Goal: Transaction & Acquisition: Purchase product/service

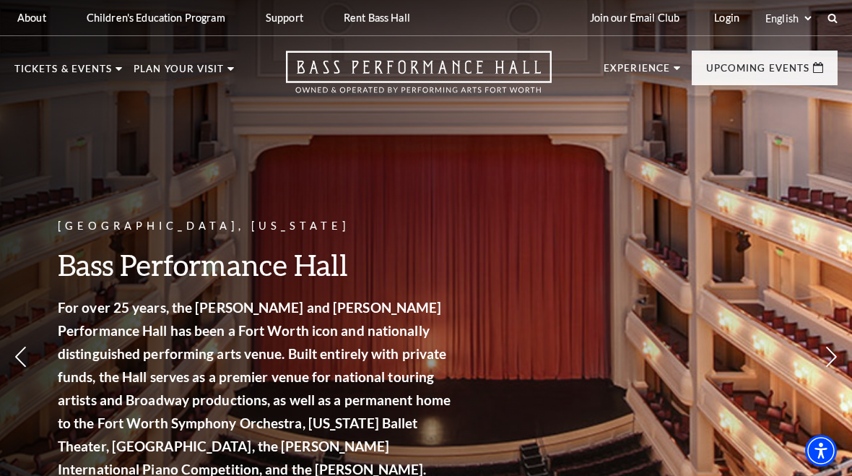
click at [699, 337] on div "Performing Arts Fort Worth A Beautiful Noise Empty heading October 28 - Novembe…" at bounding box center [724, 267] width 183 height 276
click at [697, 365] on span "Learn More" at bounding box center [670, 374] width 74 height 18
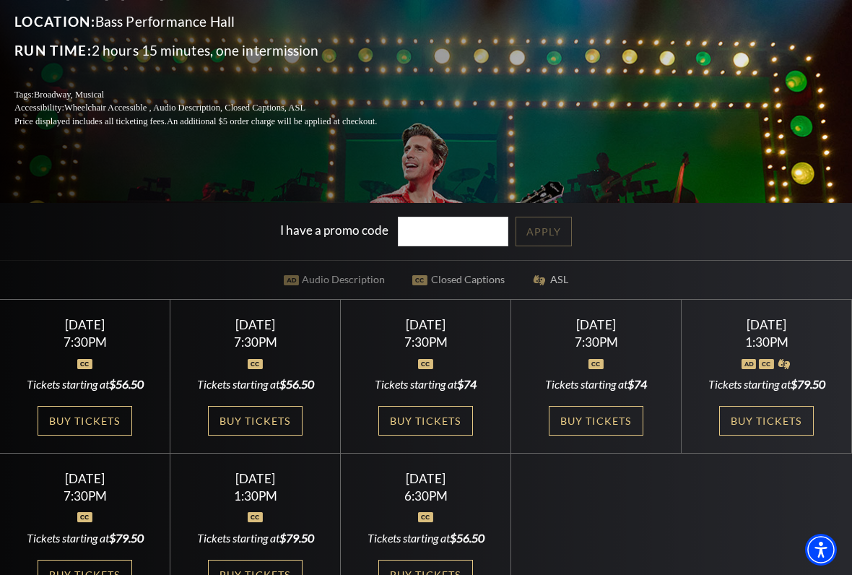
scroll to position [244, 0]
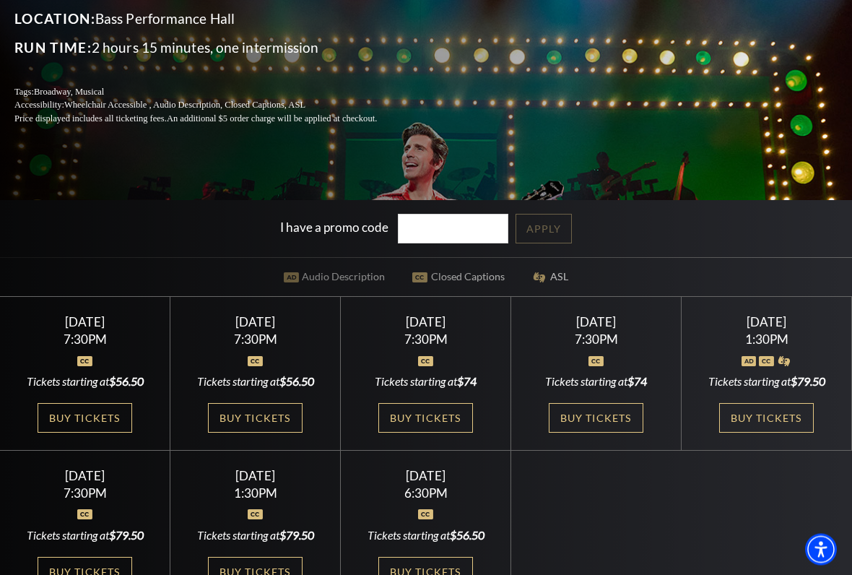
click at [105, 365] on div "[DATE] 7:30PM Tickets starting at $56.50 Buy Tickets" at bounding box center [85, 374] width 170 height 154
click at [114, 431] on link "Buy Tickets" at bounding box center [85, 418] width 94 height 30
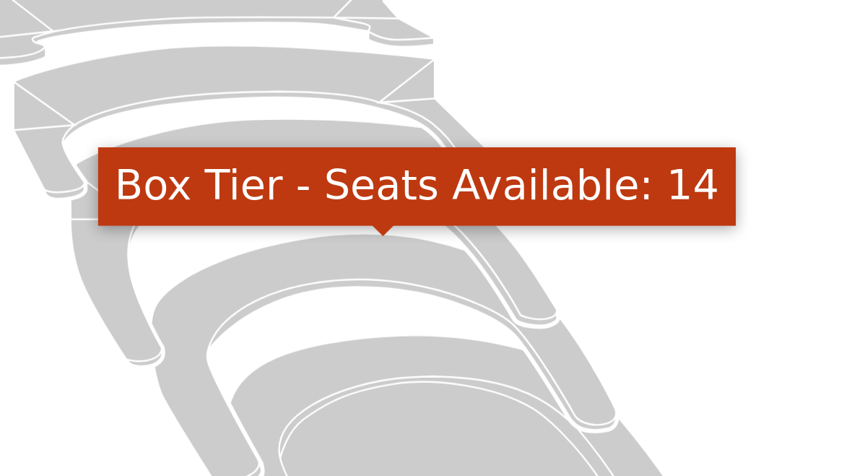
click at [270, 333] on icon "Box Tier - Seats Available: 14" at bounding box center [366, 385] width 193 height 105
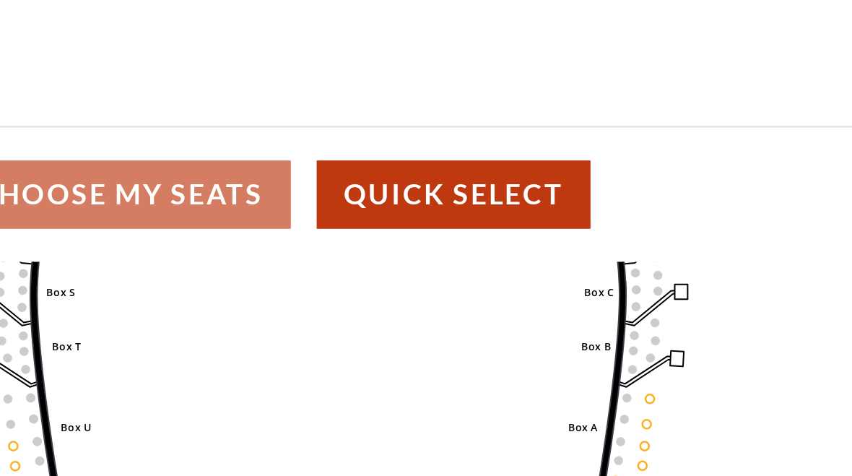
click at [95, 134] on div "Choose My Seats Quick Select" at bounding box center [319, 148] width 639 height 28
click at [77, 134] on div "Choose My Seats Quick Select" at bounding box center [319, 148] width 639 height 28
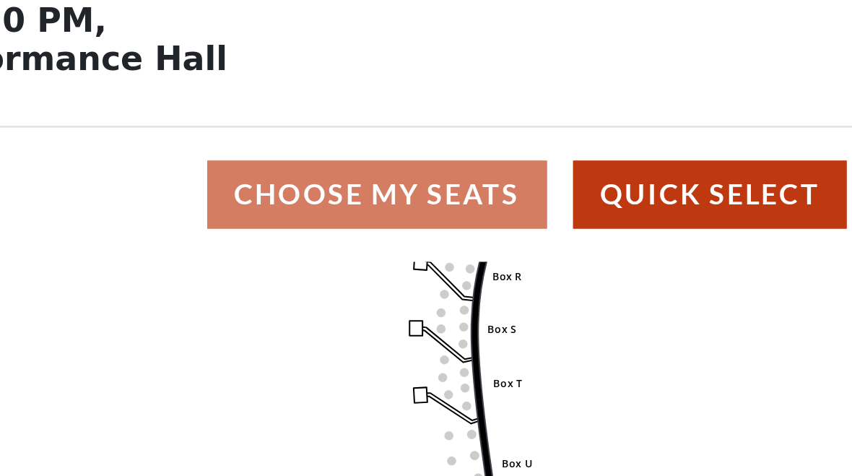
click at [185, 134] on div "Choose My Seats Quick Select" at bounding box center [319, 148] width 639 height 28
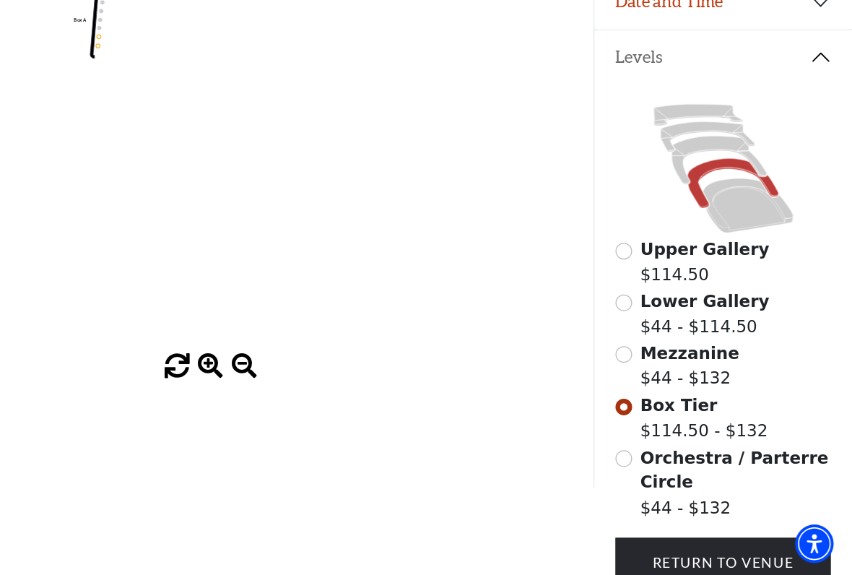
scroll to position [192, 0]
click at [677, 383] on span "Mezzanine" at bounding box center [718, 391] width 82 height 16
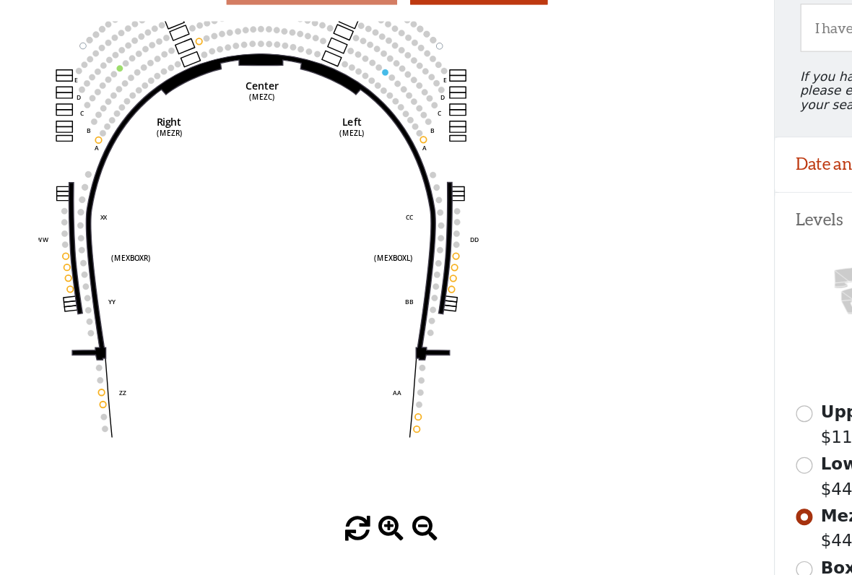
scroll to position [64, 0]
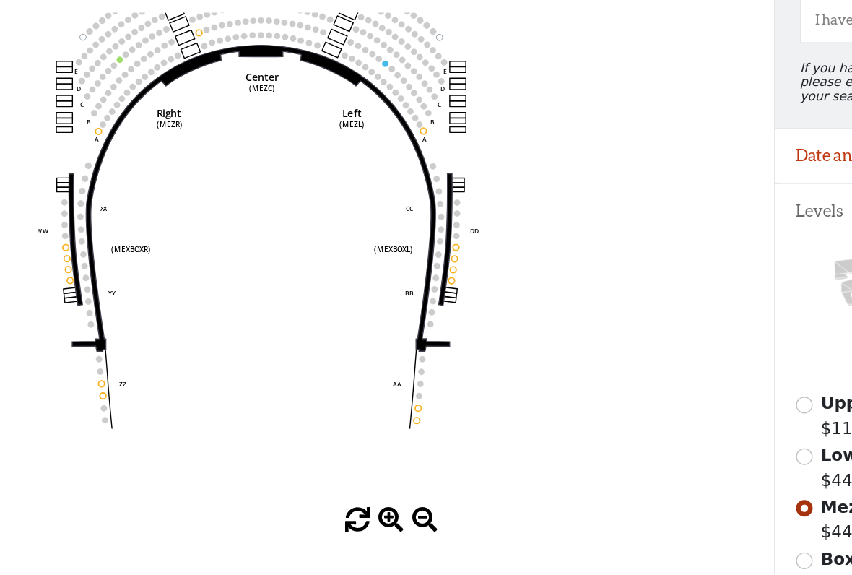
click at [661, 310] on icon at bounding box center [746, 366] width 178 height 113
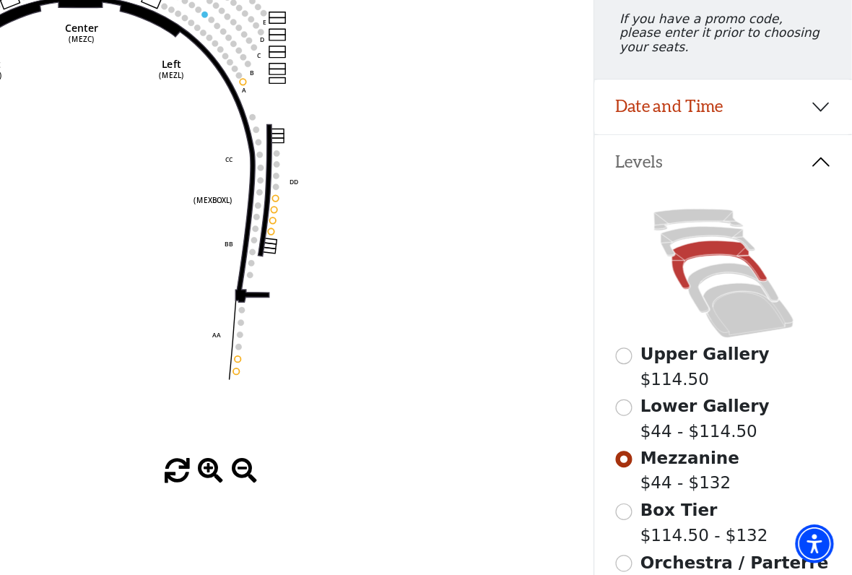
scroll to position [105, 0]
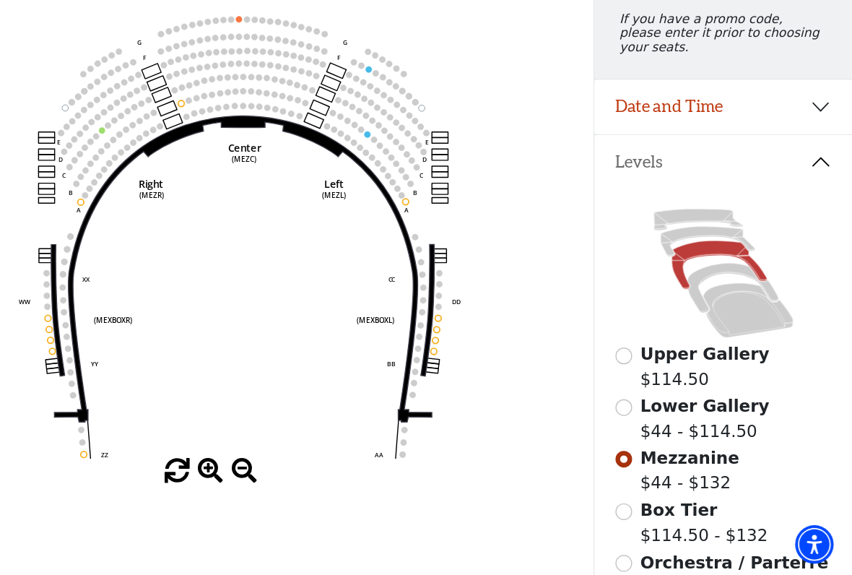
click at [264, 257] on text "(MEZR)" at bounding box center [274, 261] width 21 height 8
click at [128, 201] on icon "Center (MEZC) Right (MEZR) Left (MEZL) (MEXBOXR) (MEXBOXL) XX WW CC DD YY BB ZZ…" at bounding box center [319, 274] width 575 height 409
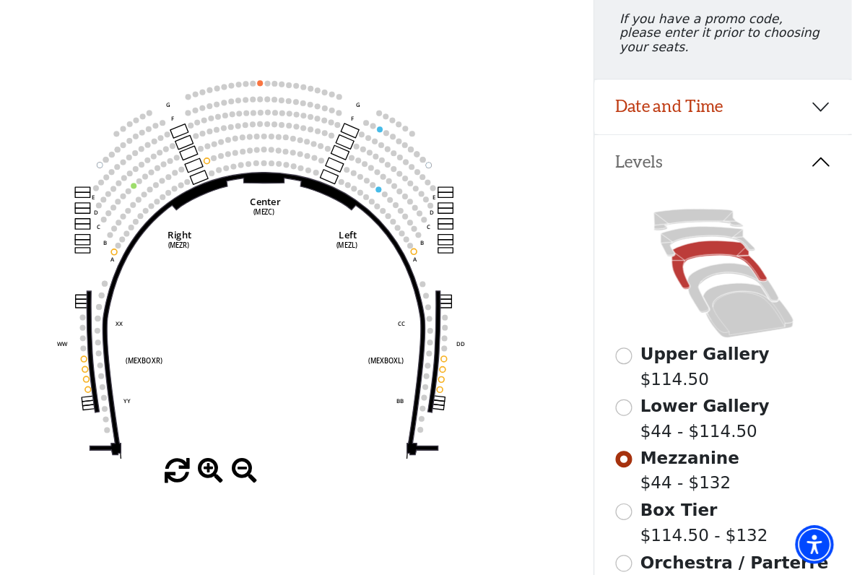
click at [296, 250] on circle at bounding box center [298, 252] width 4 height 4
click at [151, 160] on icon "Center (MEZC) Right (MEZR) Left (MEZL) (MEXBOXR) (MEXBOXL) XX WW CC DD YY BB ZZ…" at bounding box center [319, 274] width 575 height 409
click at [223, 242] on icon at bounding box center [366, 358] width 287 height 233
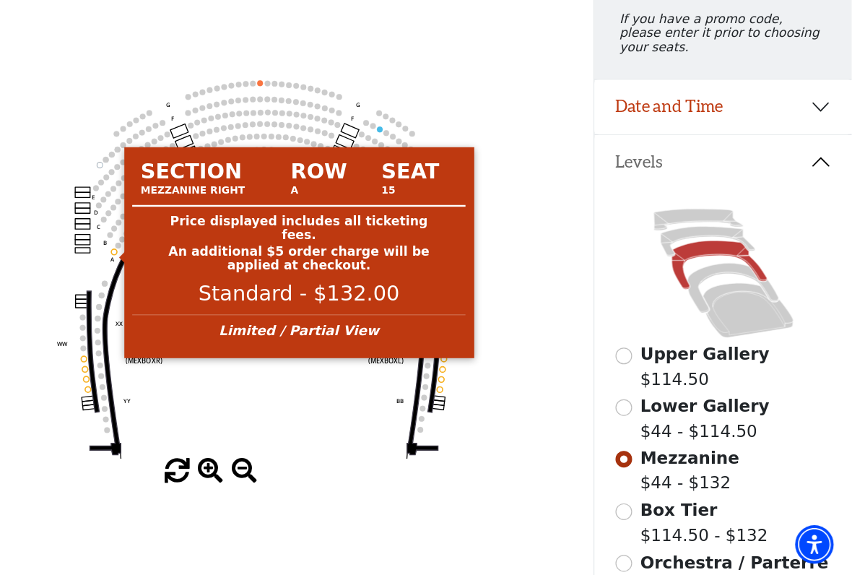
click at [241, 305] on circle at bounding box center [243, 307] width 4 height 4
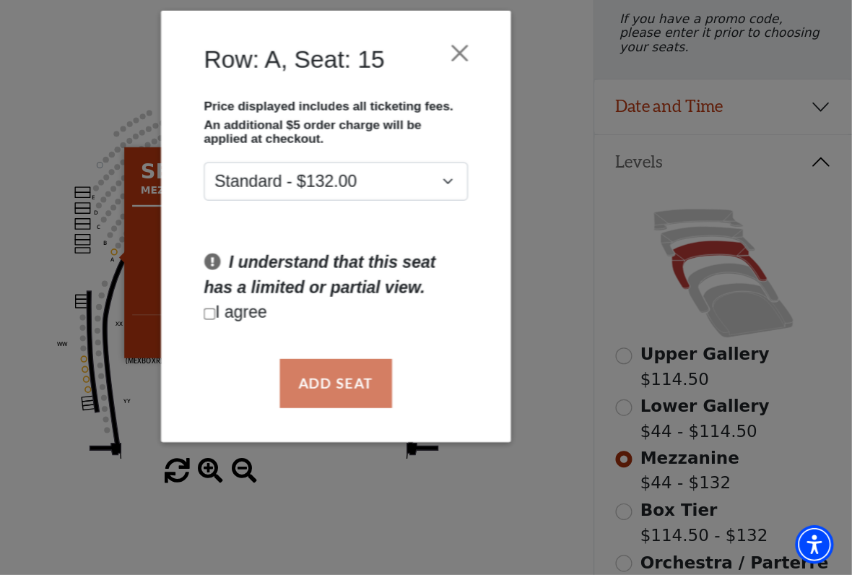
click at [515, 131] on button "Close" at bounding box center [528, 144] width 27 height 27
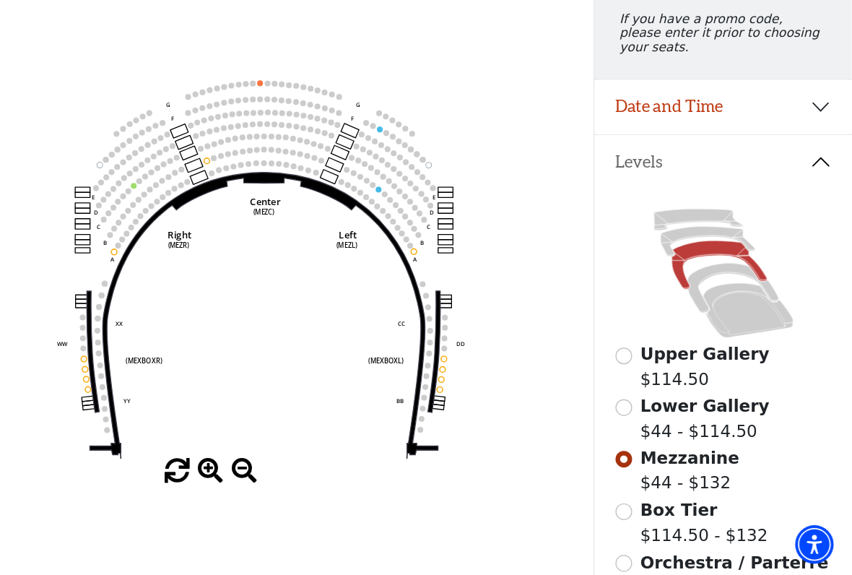
click at [372, 108] on div "Row: A, Seat: 15" at bounding box center [426, 140] width 270 height 64
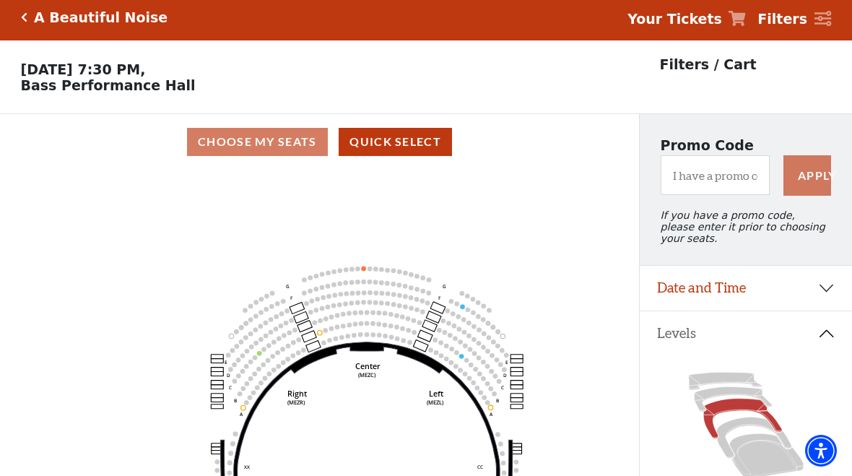
scroll to position [0, 0]
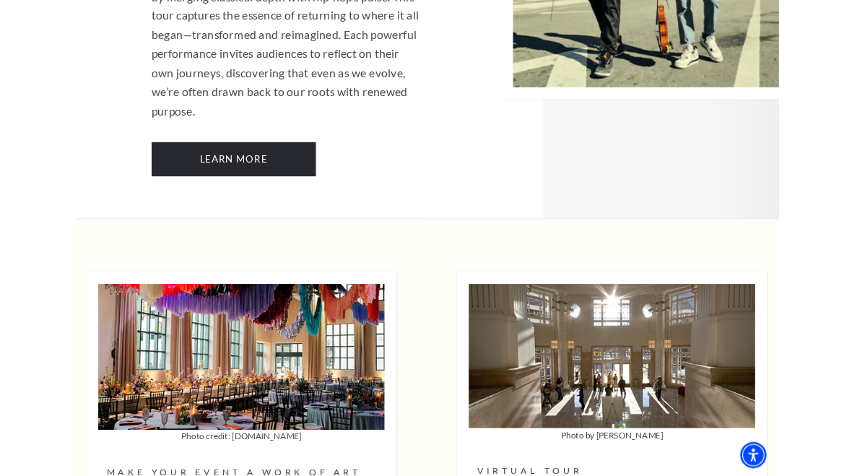
scroll to position [3578, 0]
